Goal: Task Accomplishment & Management: Use online tool/utility

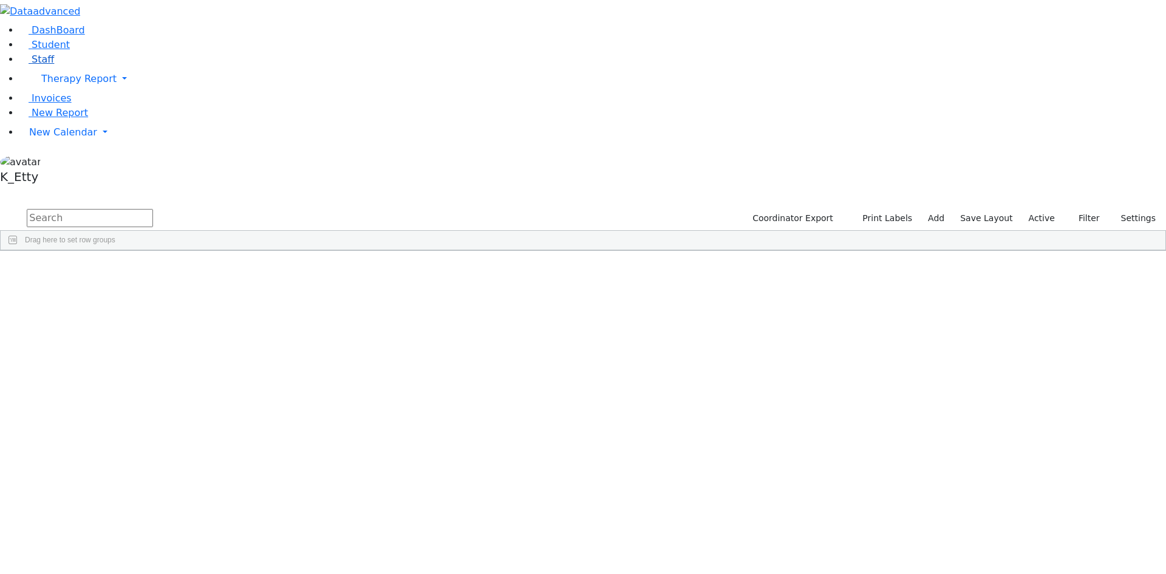
click at [51, 65] on link "Staff" at bounding box center [36, 59] width 35 height 12
drag, startPoint x: 0, startPoint y: 0, endPoint x: 208, endPoint y: 46, distance: 212.7
click at [153, 209] on input "text" at bounding box center [90, 218] width 126 height 18
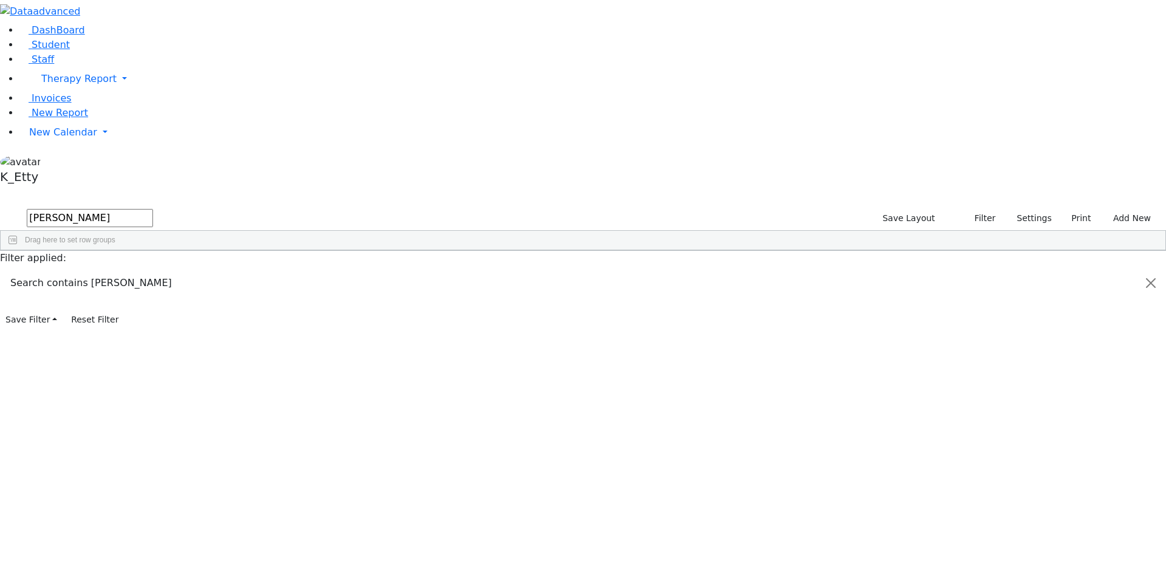
type input "[PERSON_NAME]"
click at [498, 372] on div "[PHONE_NUMBER]" at bounding box center [463, 380] width 72 height 17
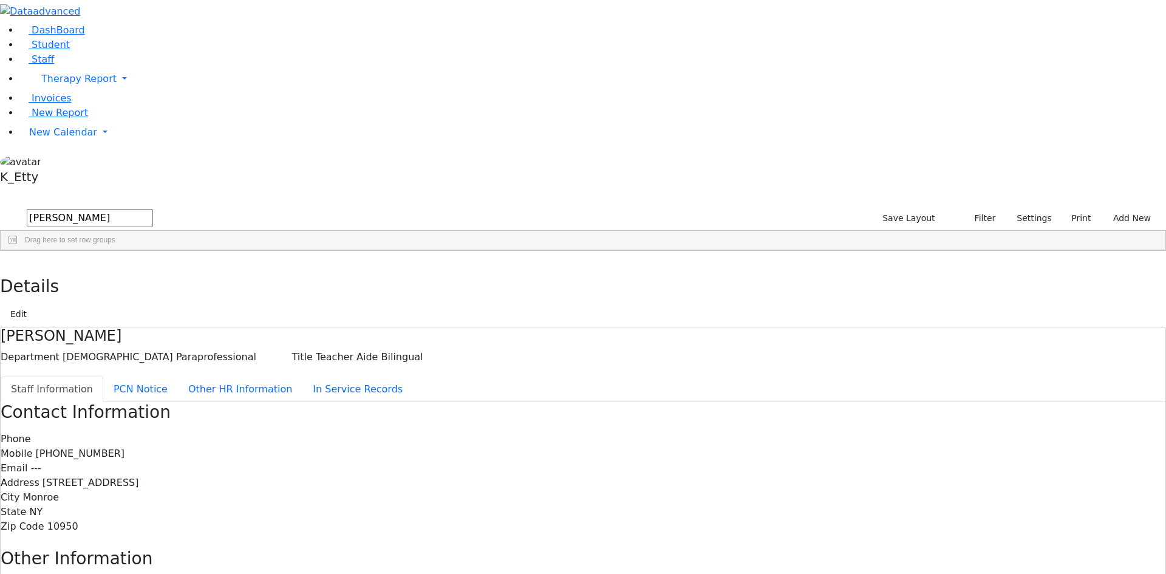
click at [12, 260] on icon "button" at bounding box center [8, 263] width 7 height 7
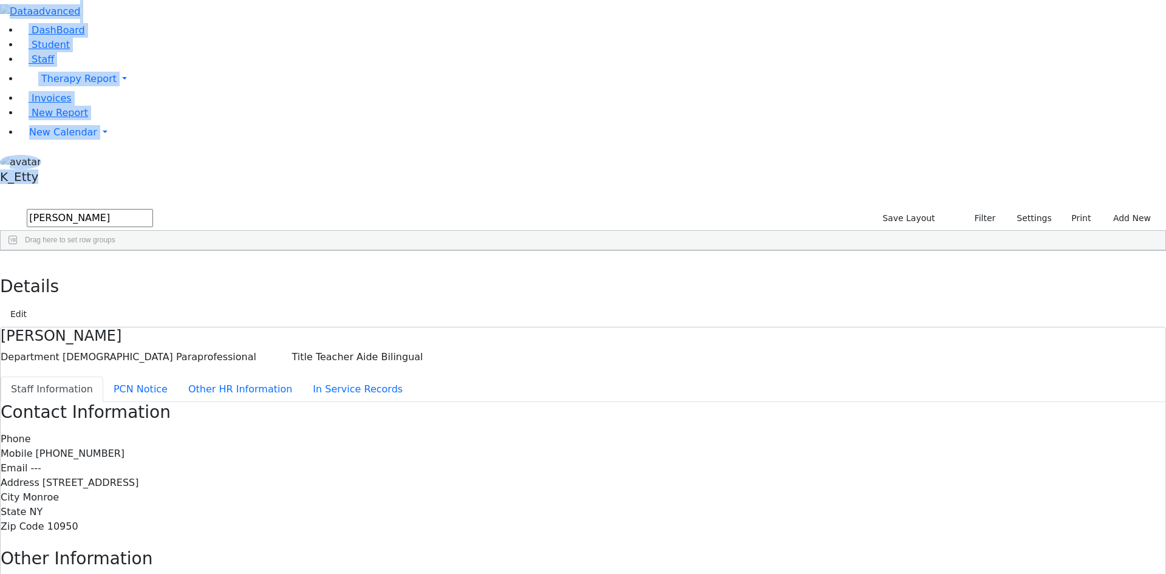
drag, startPoint x: 229, startPoint y: 35, endPoint x: 83, endPoint y: 10, distance: 148.5
click at [83, 10] on div "DashBoard Student Staff Therapy Report Student Old Calendar Report K_Etty" at bounding box center [583, 387] width 1166 height 774
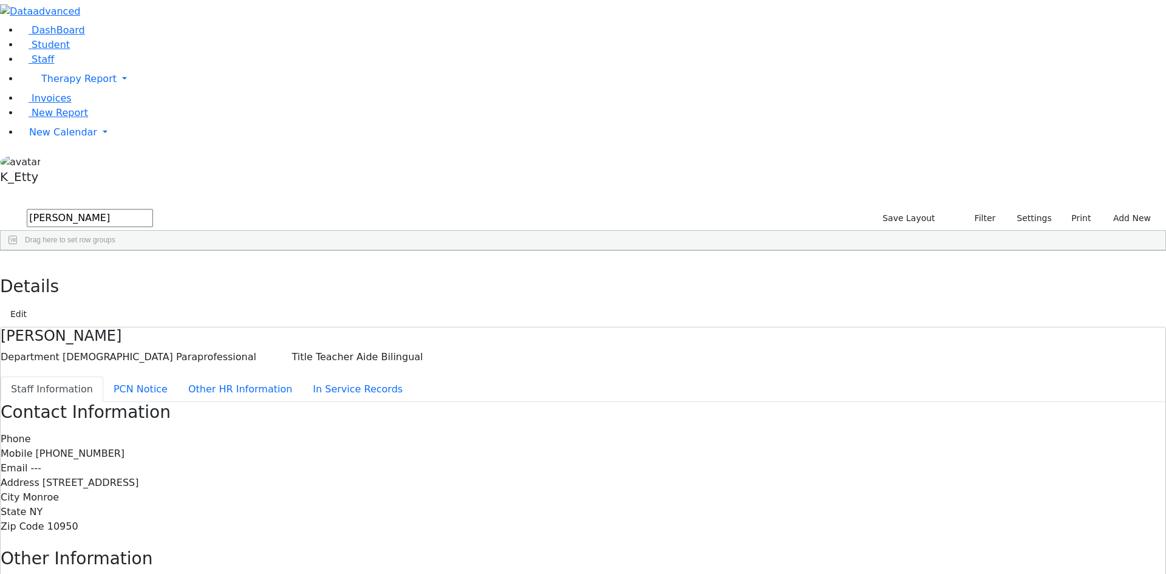
click at [248, 35] on div "DashBoard Student Staff Therapy Report Student Old Calendar Report K_Etty" at bounding box center [583, 387] width 1166 height 774
click at [1155, 277] on span "Columns" at bounding box center [1159, 291] width 9 height 29
click at [1067, 440] on span "Gender" at bounding box center [1074, 444] width 24 height 9
checkbox input "true"
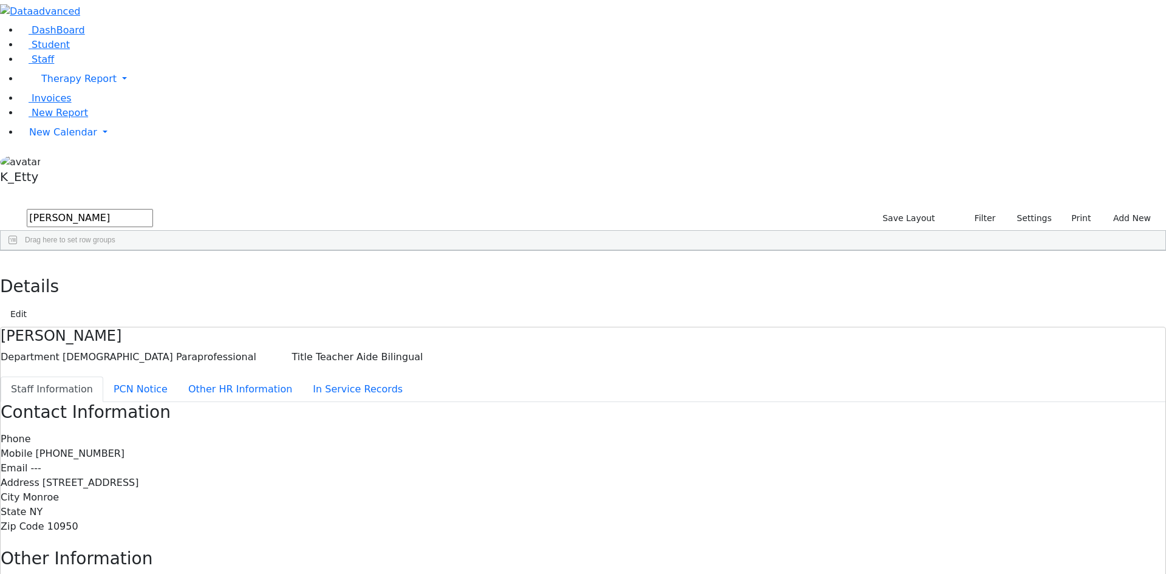
click at [958, 440] on div "[DEMOGRAPHIC_DATA] 11374 [PERSON_NAME] [MEDICAL_DATA] [MEDICAL_DATA] --- [PHONE…" at bounding box center [516, 414] width 1030 height 289
drag, startPoint x: 187, startPoint y: 52, endPoint x: 100, endPoint y: 37, distance: 88.0
click at [100, 37] on div "DashBoard Student Staff Therapy Report Student Old Calendar Report K_Etty" at bounding box center [583, 387] width 1166 height 774
type input "brick"
click at [471, 270] on div "[EMAIL_ADDRESS][DOMAIN_NAME]" at bounding box center [441, 278] width 58 height 17
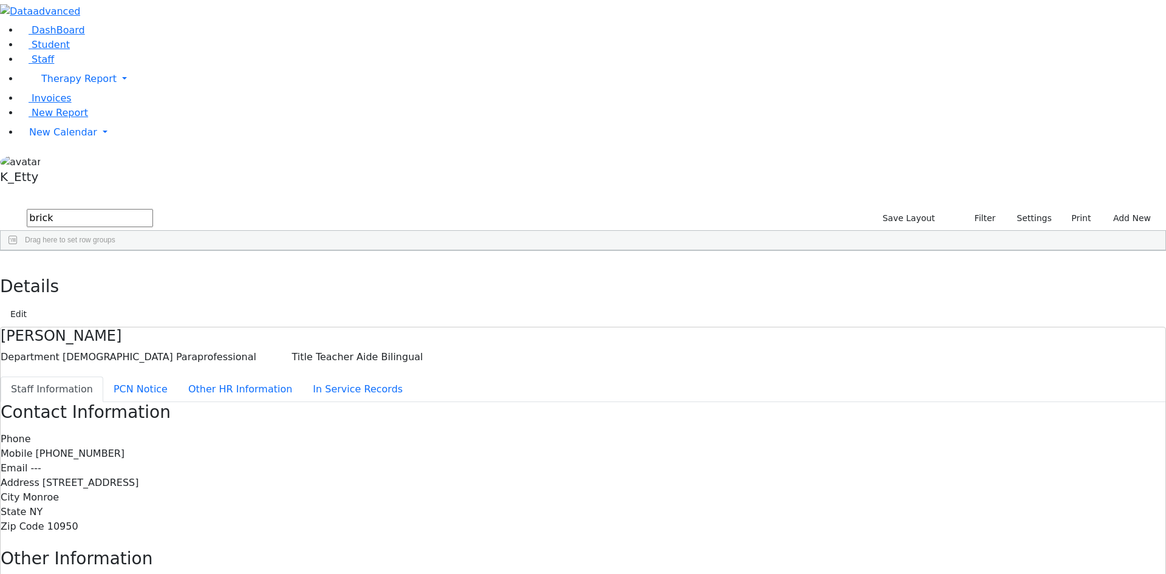
click at [471, 270] on div "[EMAIL_ADDRESS][DOMAIN_NAME]" at bounding box center [441, 278] width 58 height 17
click at [12, 260] on icon "button" at bounding box center [8, 263] width 7 height 7
click at [537, 270] on div "11245 [PERSON_NAME] (Tzirl) Special Education Teacher Teaching --- [PHONE_NUMBE…" at bounding box center [516, 287] width 1030 height 34
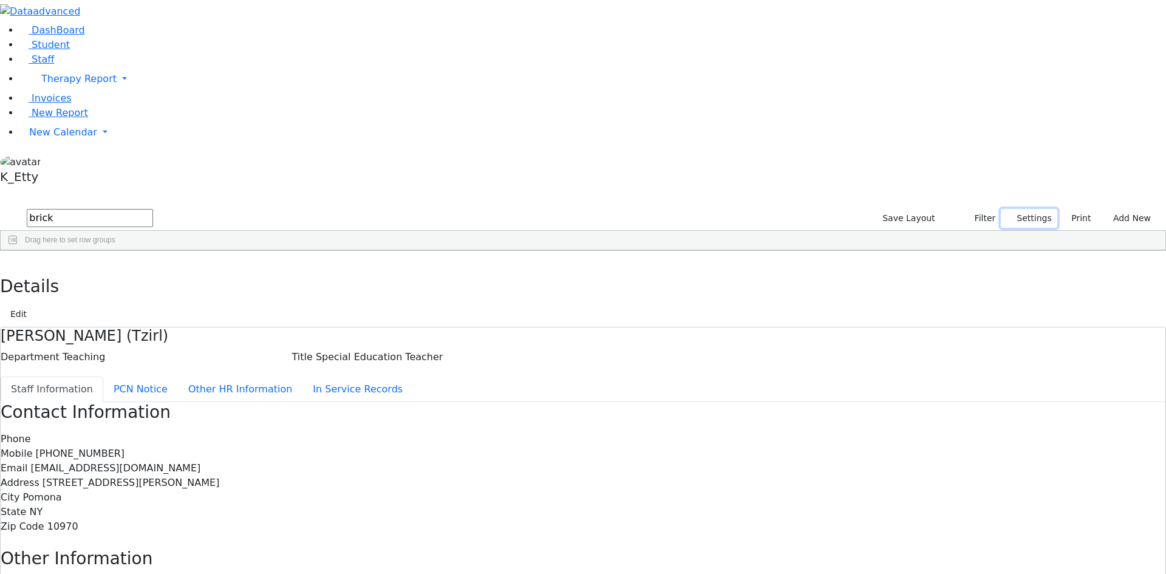
click at [1007, 209] on button "Settings" at bounding box center [1029, 218] width 56 height 19
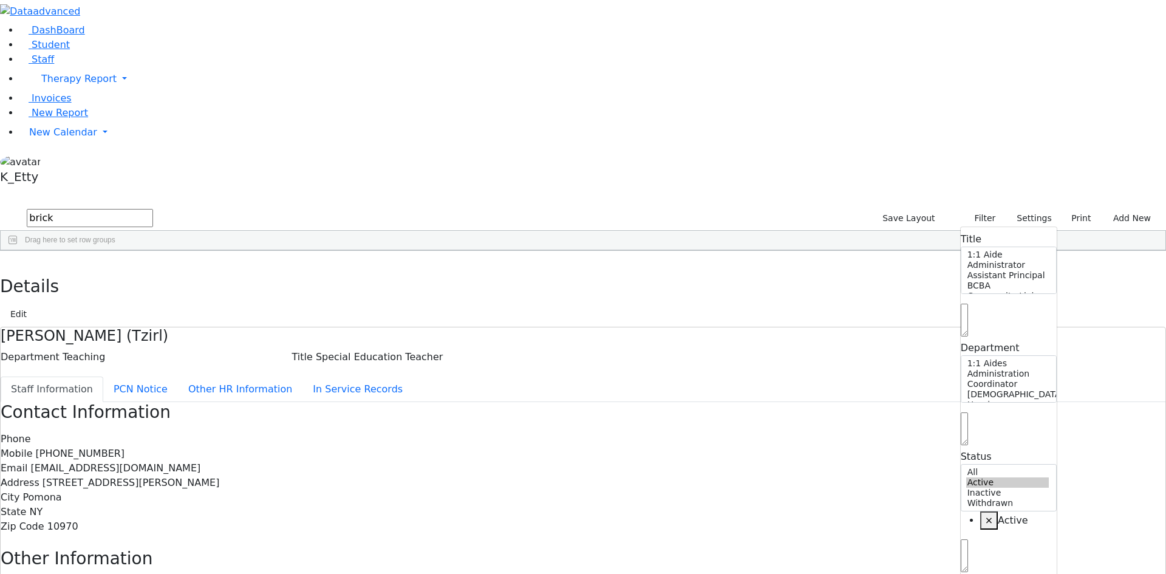
select select "Default select example"
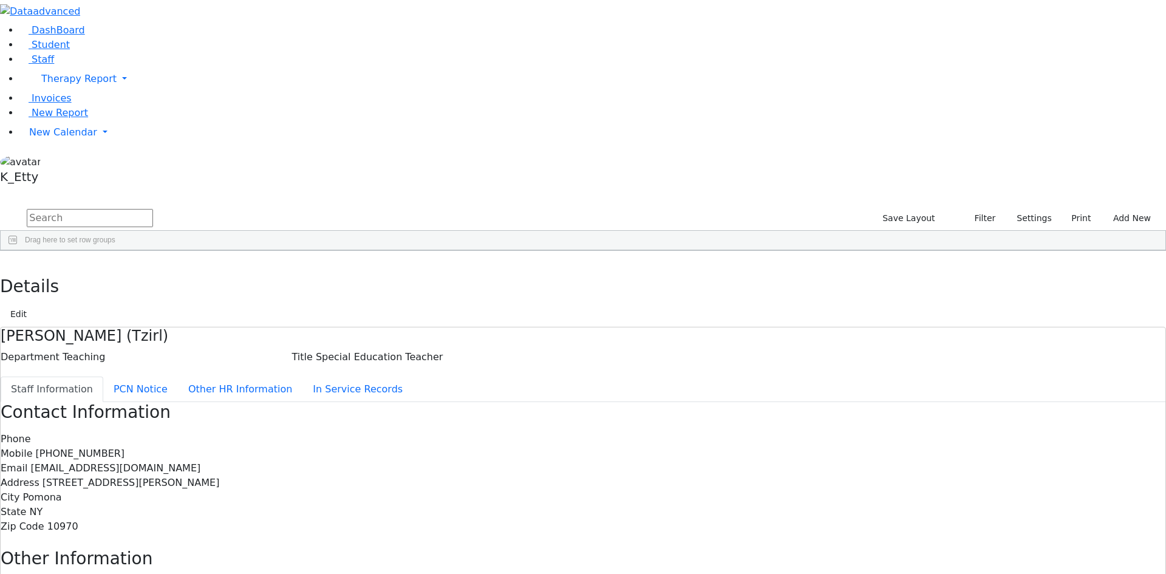
checkbox input "false"
click at [1001, 209] on button "Settings" at bounding box center [1029, 218] width 56 height 19
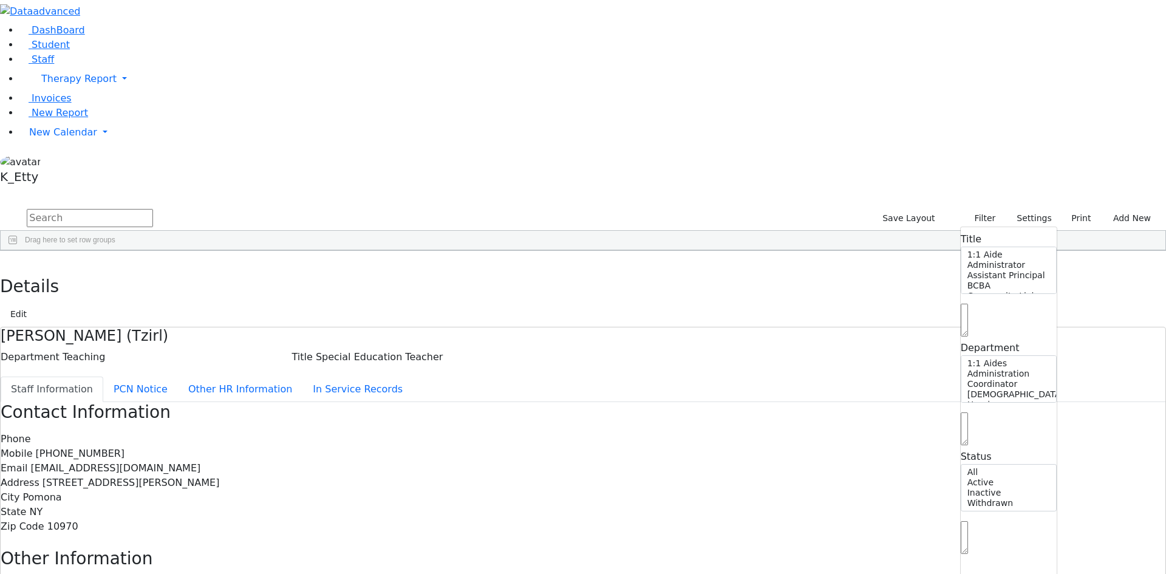
click at [962, 545] on span at bounding box center [964, 551] width 7 height 12
click at [348, 255] on span at bounding box center [343, 260] width 10 height 10
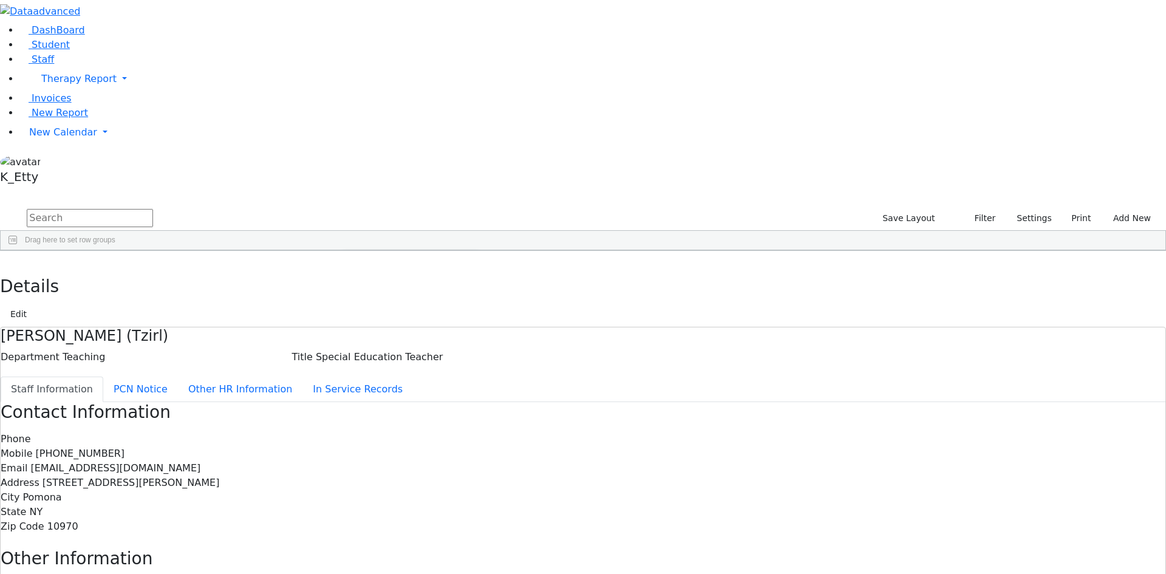
click at [384, 257] on span "filter" at bounding box center [379, 262] width 10 height 10
click at [391, 327] on div "(Select All)" at bounding box center [373, 331] width 35 height 9
click at [403, 356] on div "Administration" at bounding box center [379, 360] width 46 height 9
click at [395, 370] on div "Coordinator" at bounding box center [375, 374] width 38 height 9
click at [403, 356] on div "Administration" at bounding box center [379, 360] width 46 height 9
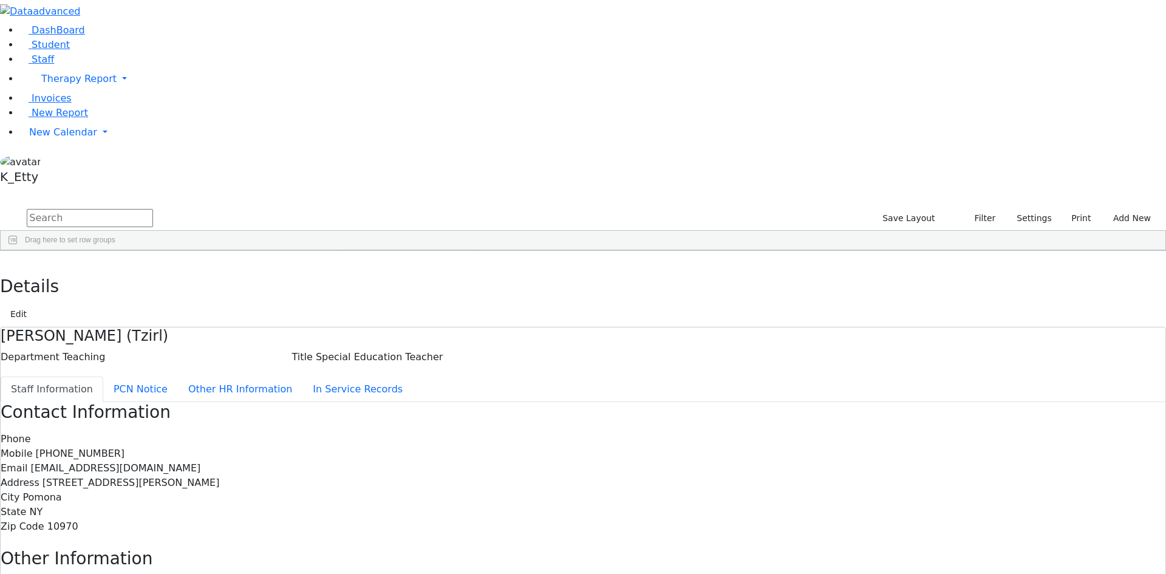
drag, startPoint x: 516, startPoint y: 209, endPoint x: 634, endPoint y: 141, distance: 136.2
click at [395, 370] on div "Coordinator" at bounding box center [375, 374] width 38 height 9
click at [634, 255] on span at bounding box center [630, 260] width 10 height 10
click at [678, 327] on div "(Select All)" at bounding box center [660, 331] width 35 height 9
click at [1014, 209] on button "Settings" at bounding box center [1029, 218] width 56 height 19
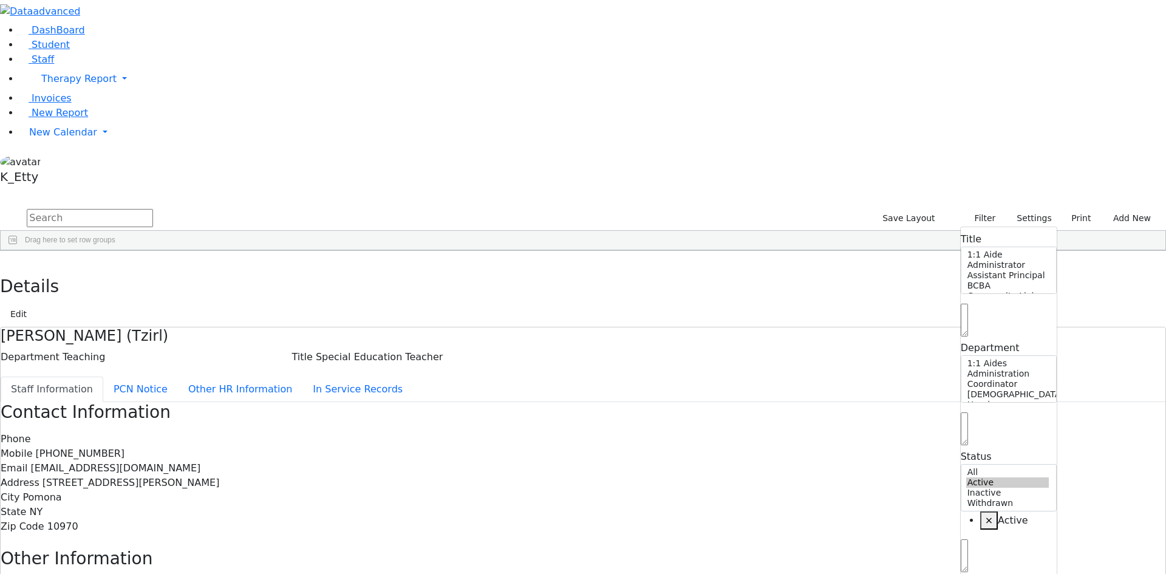
drag, startPoint x: 956, startPoint y: 167, endPoint x: 955, endPoint y: 149, distance: 17.6
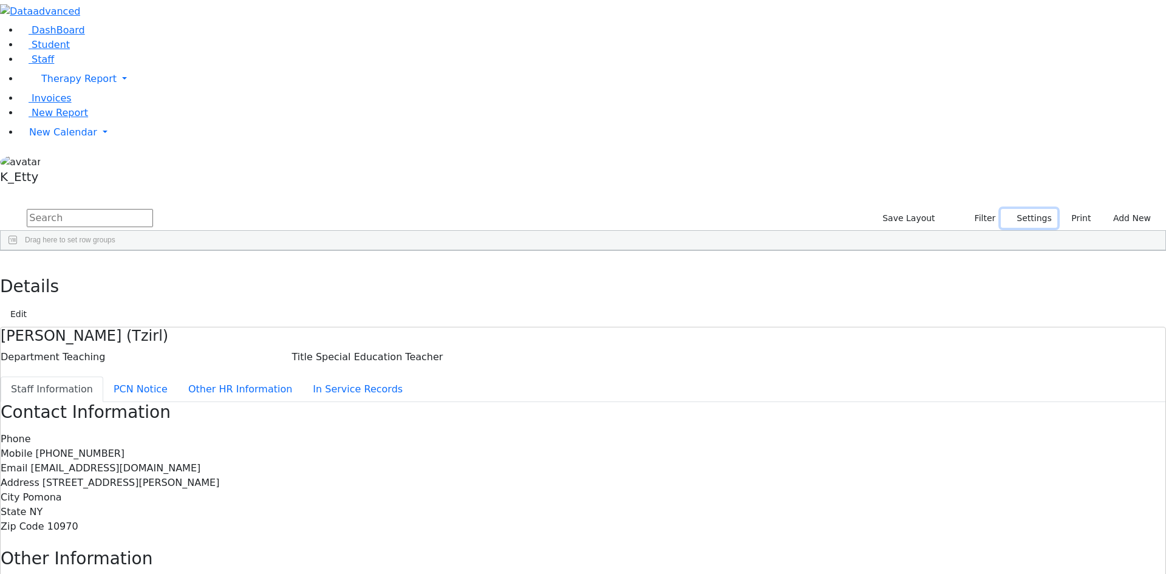
drag, startPoint x: 1010, startPoint y: 47, endPoint x: 970, endPoint y: 101, distance: 67.3
click at [1009, 209] on button "Settings" at bounding box center [1029, 218] width 56 height 19
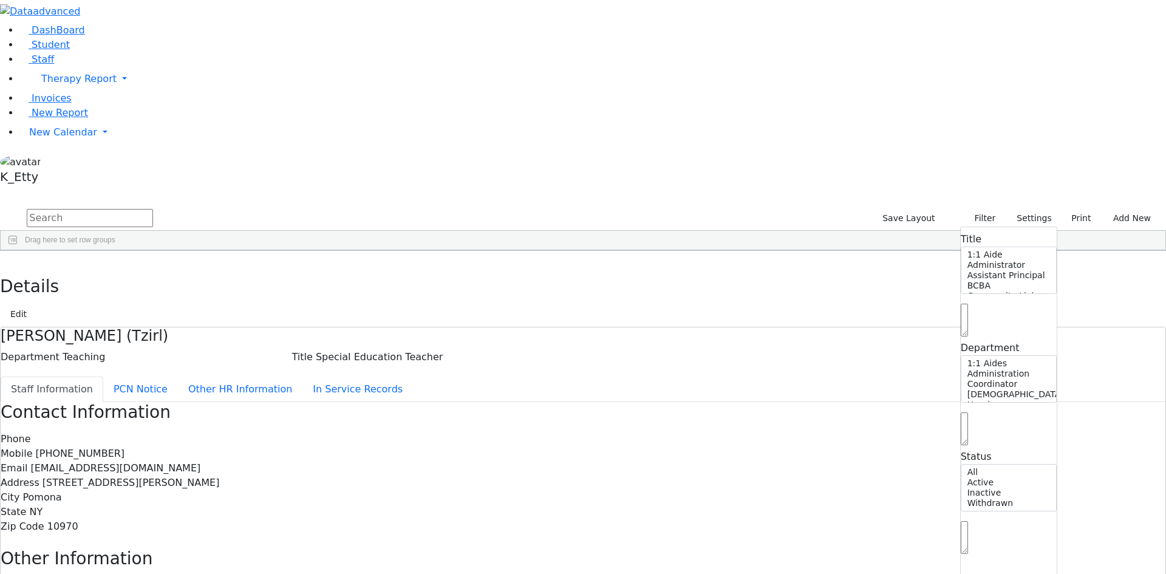
drag, startPoint x: 962, startPoint y: 155, endPoint x: 964, endPoint y: 145, distance: 10.6
click at [964, 226] on div "Title 1:1 Aide Administrator Assistant Principal BCBA Community Liaison Coordin…" at bounding box center [1008, 409] width 97 height 366
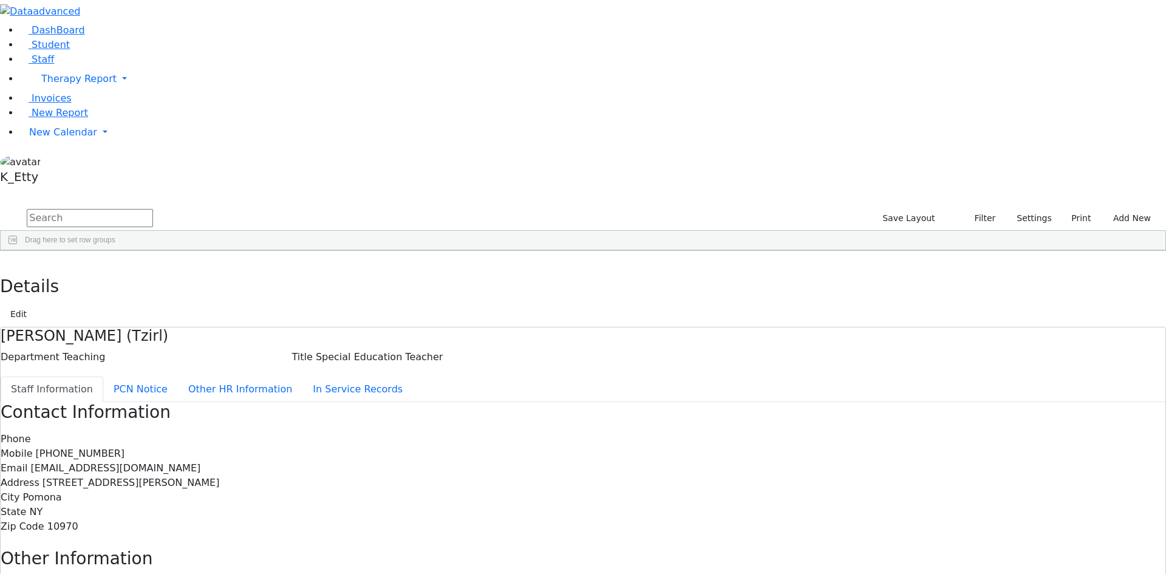
drag, startPoint x: 964, startPoint y: 145, endPoint x: 975, endPoint y: 150, distance: 11.7
click at [857, 304] on div "---" at bounding box center [821, 312] width 72 height 17
click at [1014, 209] on button "Settings" at bounding box center [1029, 218] width 56 height 19
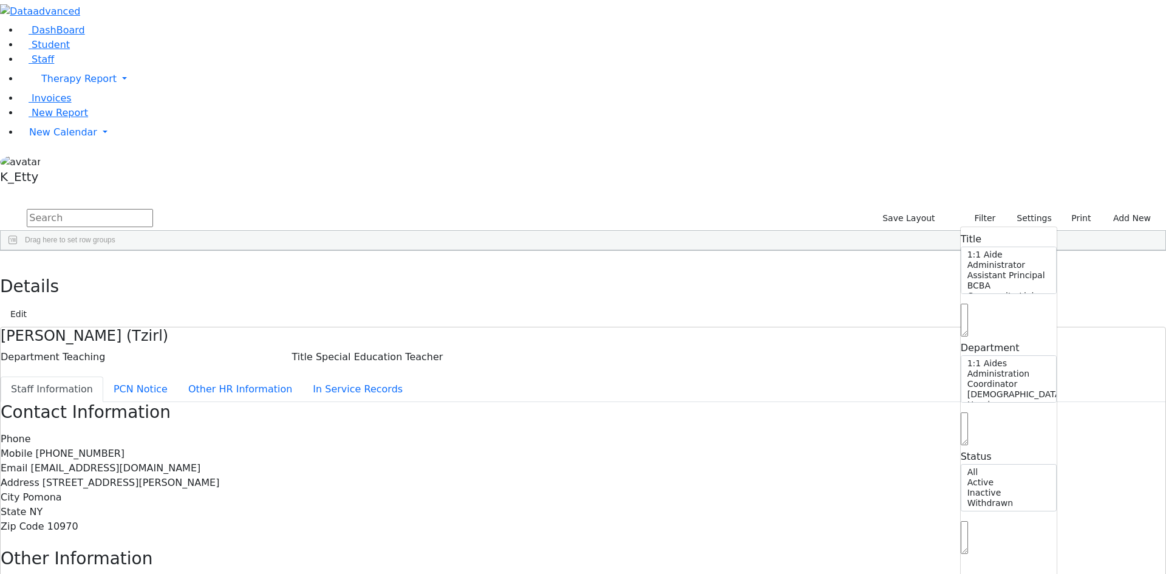
drag, startPoint x: 960, startPoint y: 143, endPoint x: 962, endPoint y: 151, distance: 8.1
click at [961, 545] on span at bounding box center [964, 551] width 7 height 12
select select "Active"
click at [625, 250] on div "Location" at bounding box center [600, 259] width 47 height 19
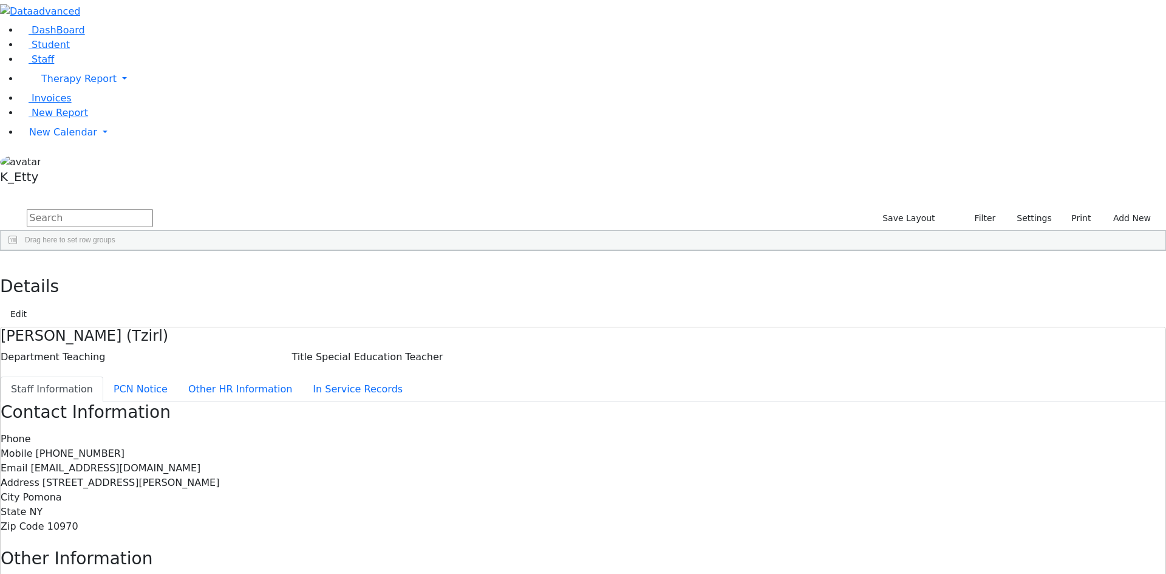
click at [634, 255] on span at bounding box center [630, 260] width 10 height 10
click at [678, 327] on div "(Select All)" at bounding box center [660, 331] width 35 height 9
click at [709, 385] on div "ECEC/Public School" at bounding box center [676, 389] width 66 height 9
click at [687, 400] on div "Public School" at bounding box center [665, 404] width 44 height 9
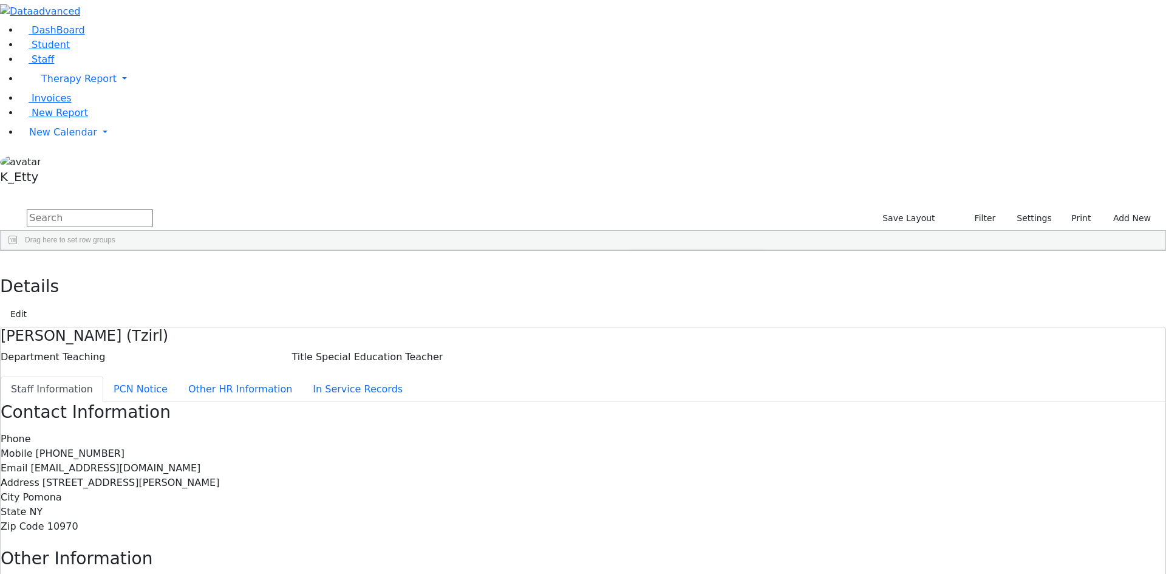
click at [153, 209] on input "text" at bounding box center [90, 218] width 126 height 18
click at [113, 256] on span "Last Name" at bounding box center [94, 260] width 37 height 9
click at [1085, 209] on button "Print" at bounding box center [1076, 218] width 39 height 19
click at [1028, 232] on link "Labels" at bounding box center [1047, 241] width 96 height 19
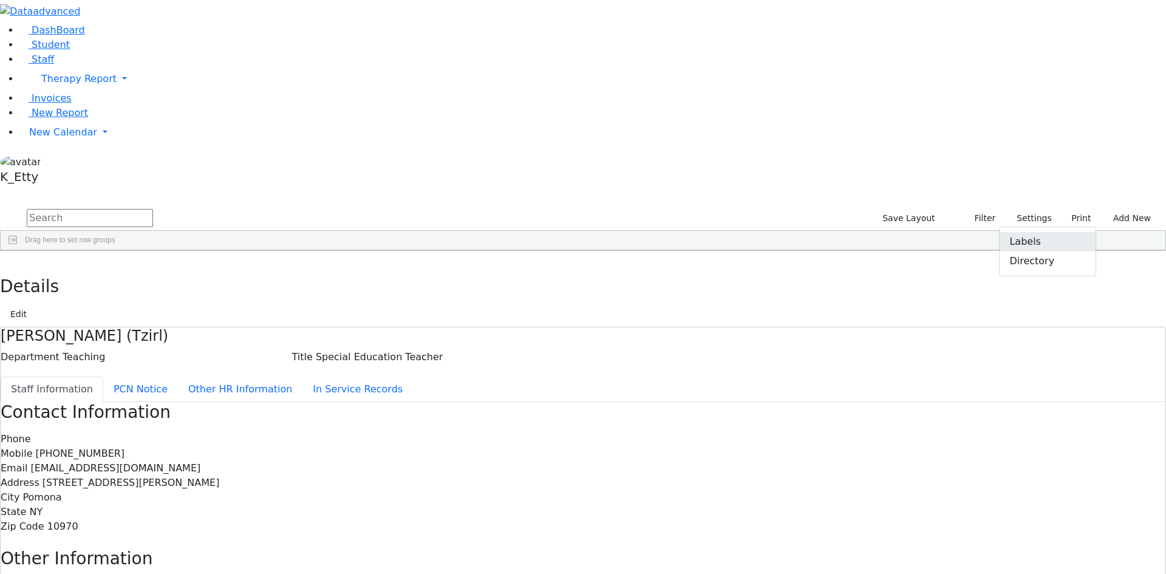
checkbox input "true"
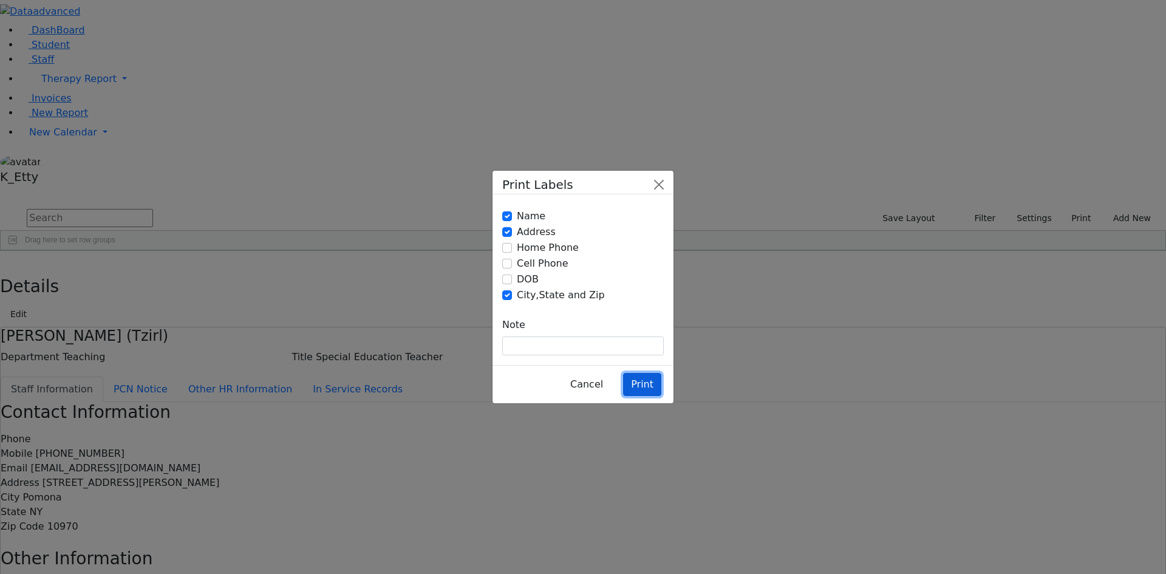
click at [654, 373] on button "Print" at bounding box center [642, 384] width 38 height 23
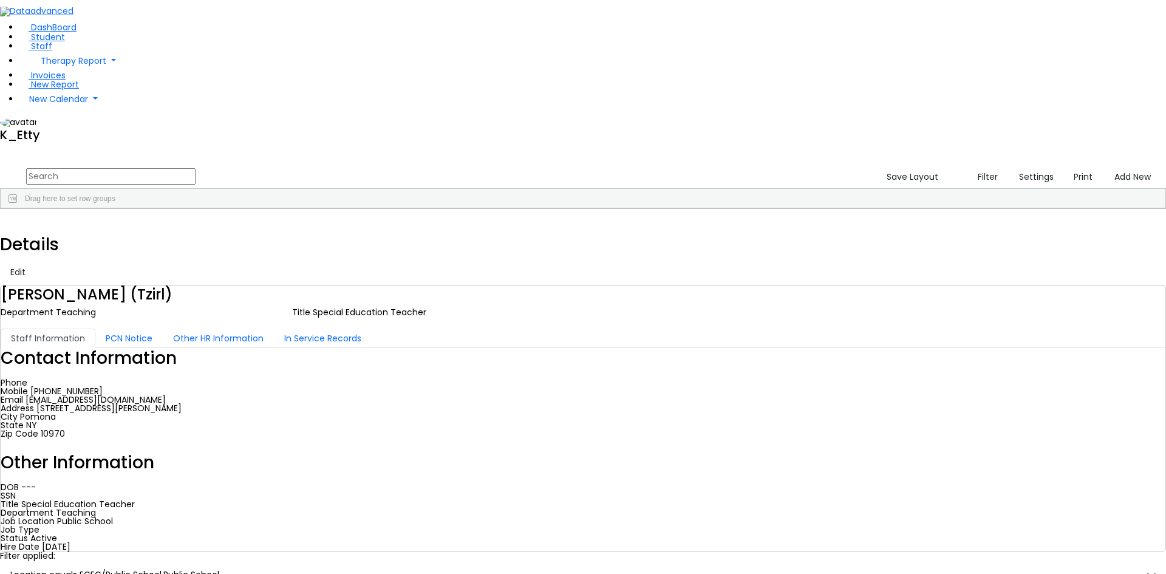
click at [625, 424] on span "Export" at bounding box center [583, 432] width 83 height 17
click at [740, 444] on span "Excel Export (.xlsx)‎" at bounding box center [704, 452] width 72 height 17
